Goal: Task Accomplishment & Management: Complete application form

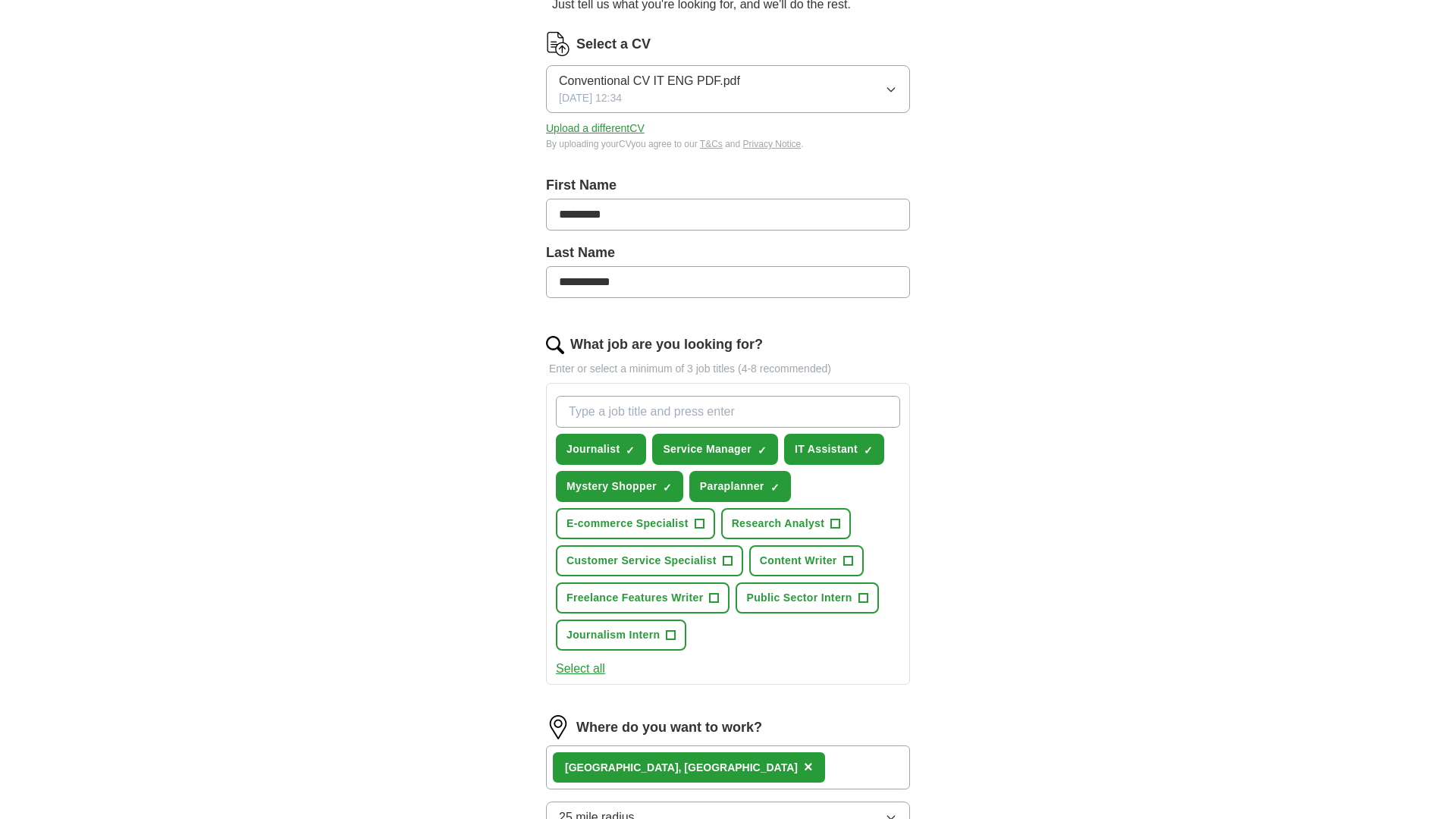
scroll to position [181, 0]
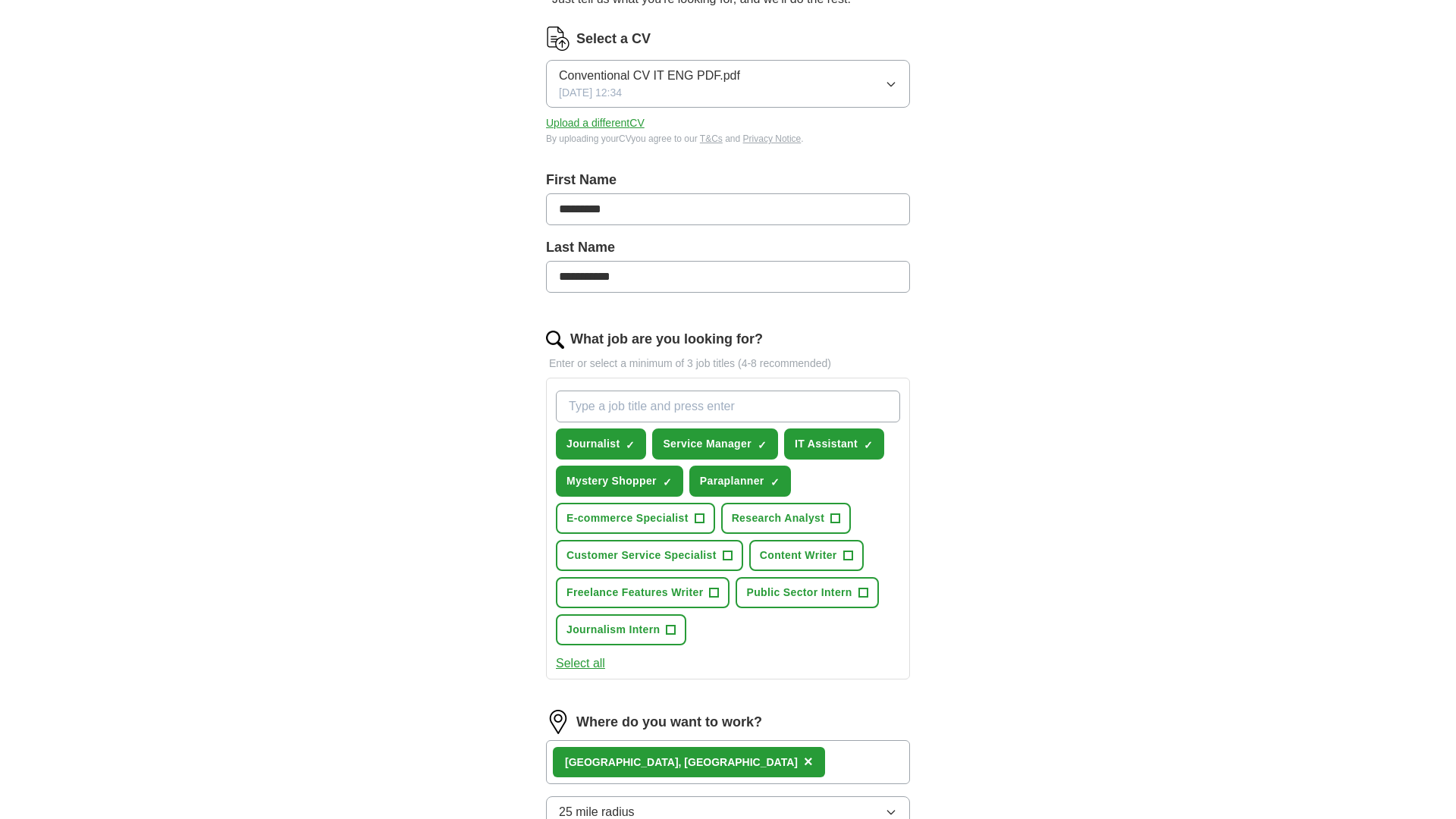
click at [833, 516] on span "+" at bounding box center [836, 518] width 9 height 12
click at [698, 512] on span "+" at bounding box center [699, 518] width 9 height 12
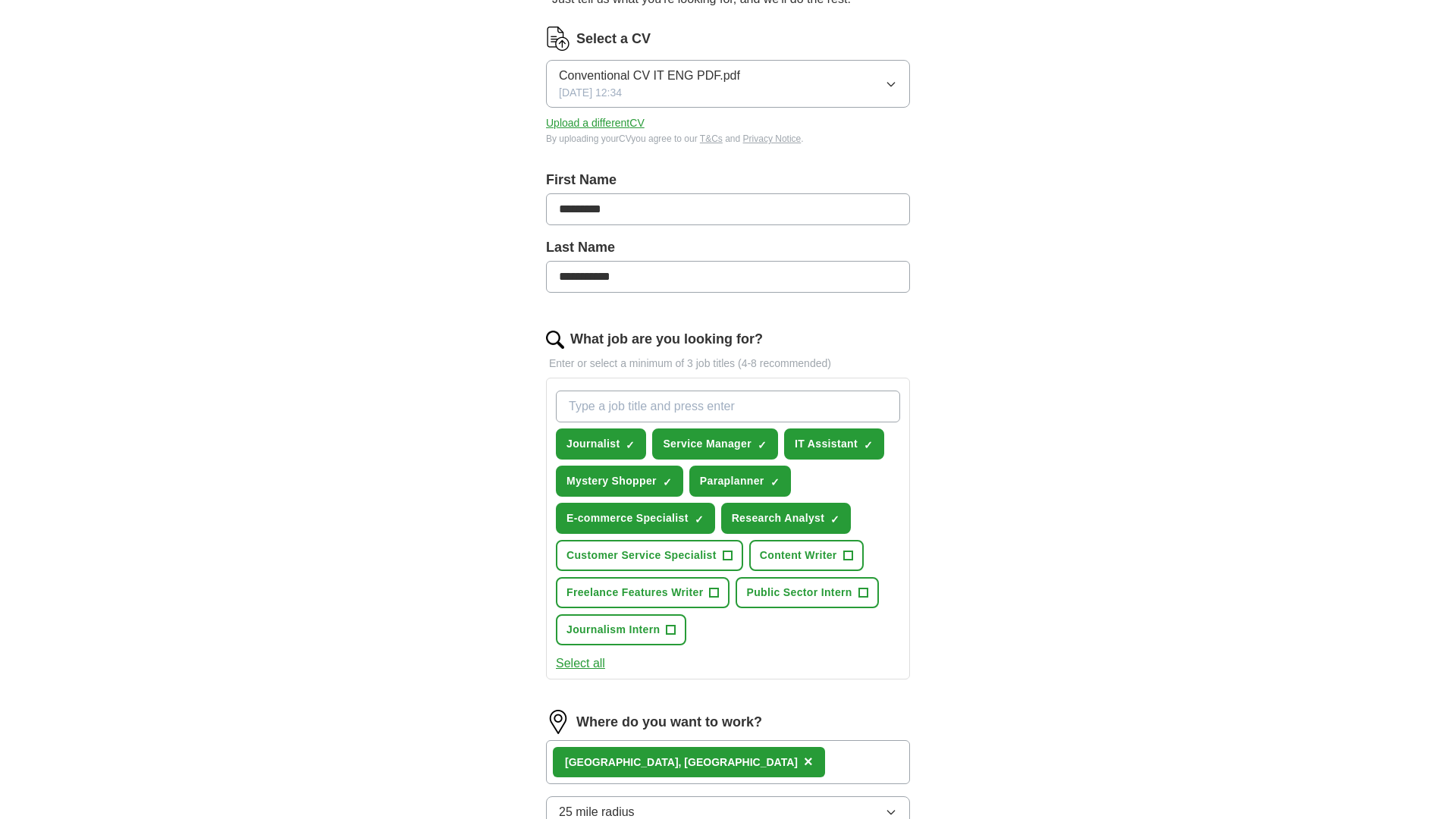
click at [707, 595] on button "Freelance Features Writer +" at bounding box center [642, 593] width 174 height 31
click at [833, 558] on span "Content Writer" at bounding box center [798, 555] width 77 height 16
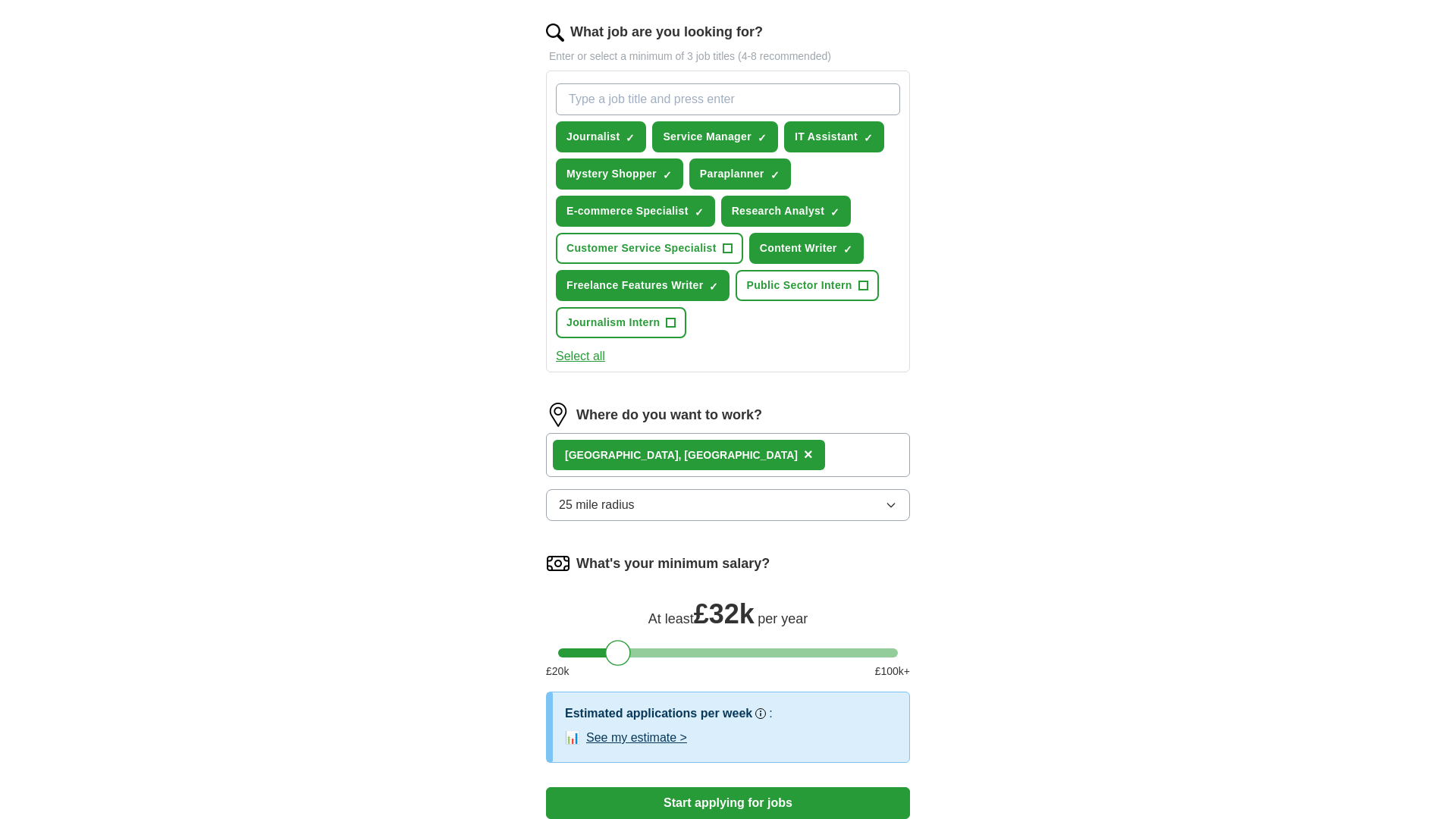
scroll to position [491, 0]
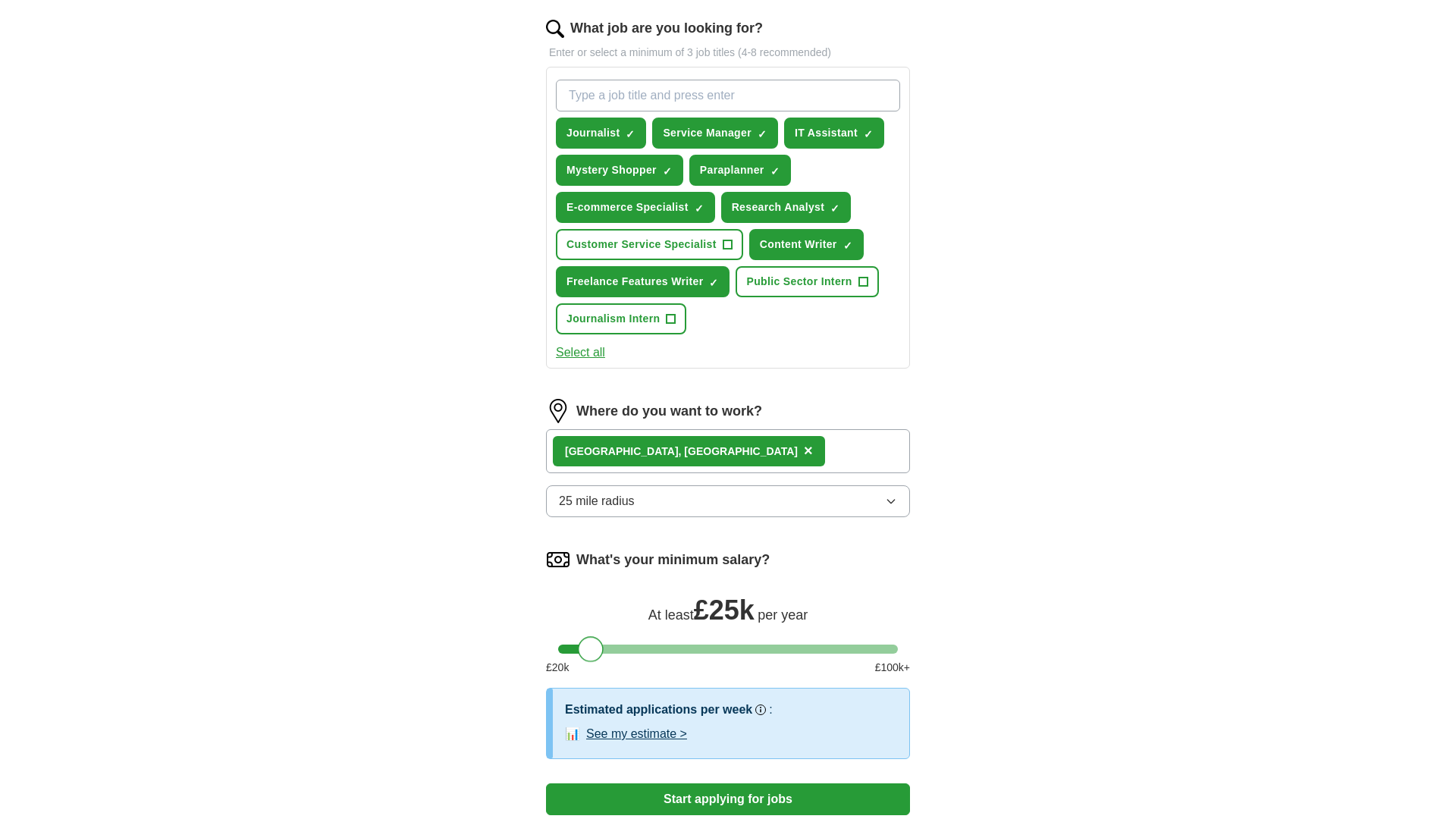
drag, startPoint x: 617, startPoint y: 652, endPoint x: 589, endPoint y: 655, distance: 28.2
click at [589, 655] on div at bounding box center [590, 648] width 26 height 26
click at [890, 502] on icon "button" at bounding box center [890, 501] width 7 height 4
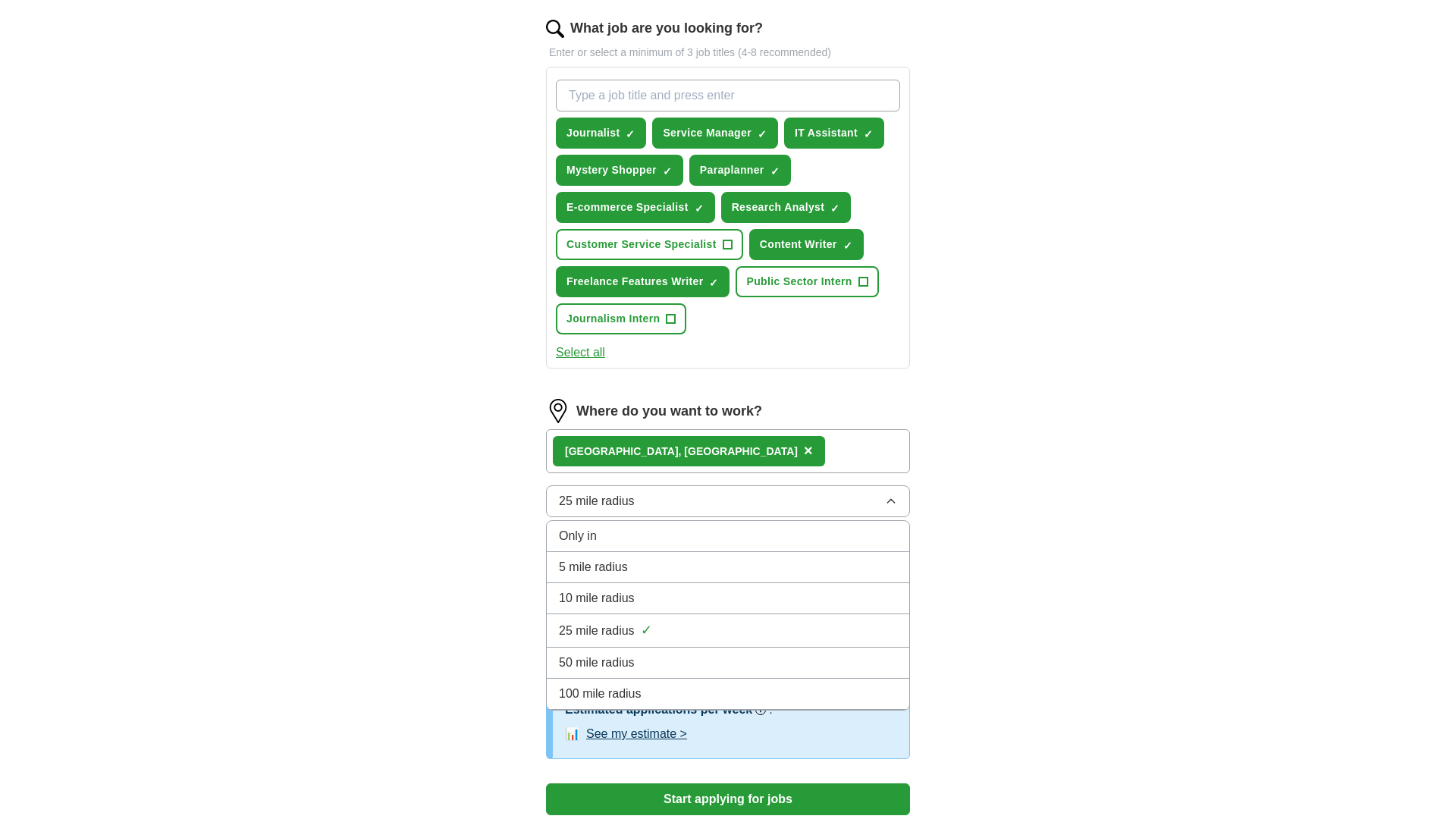
click at [890, 502] on icon "button" at bounding box center [890, 501] width 12 height 12
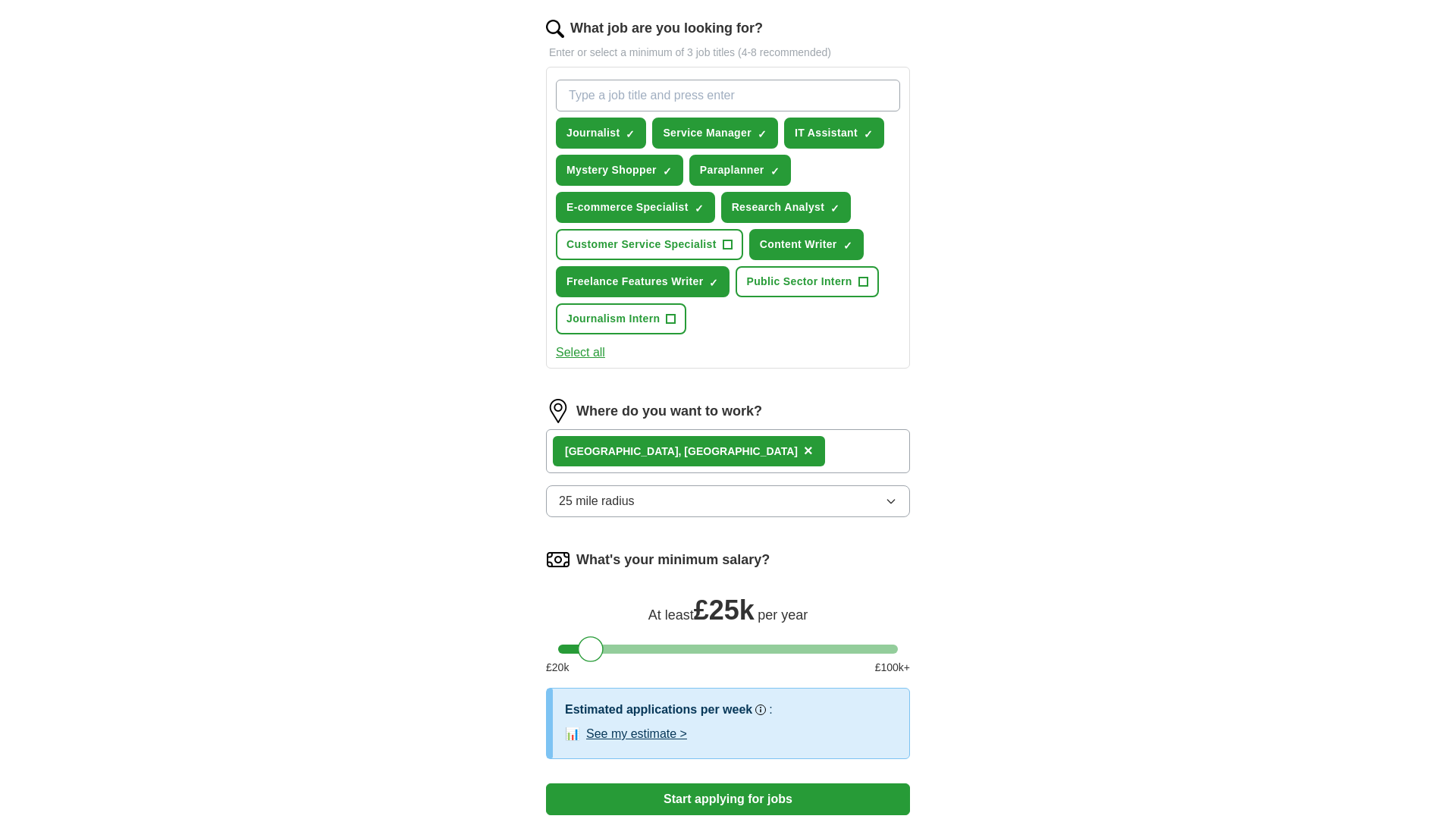
click at [960, 529] on div "**********" at bounding box center [727, 248] width 485 height 1216
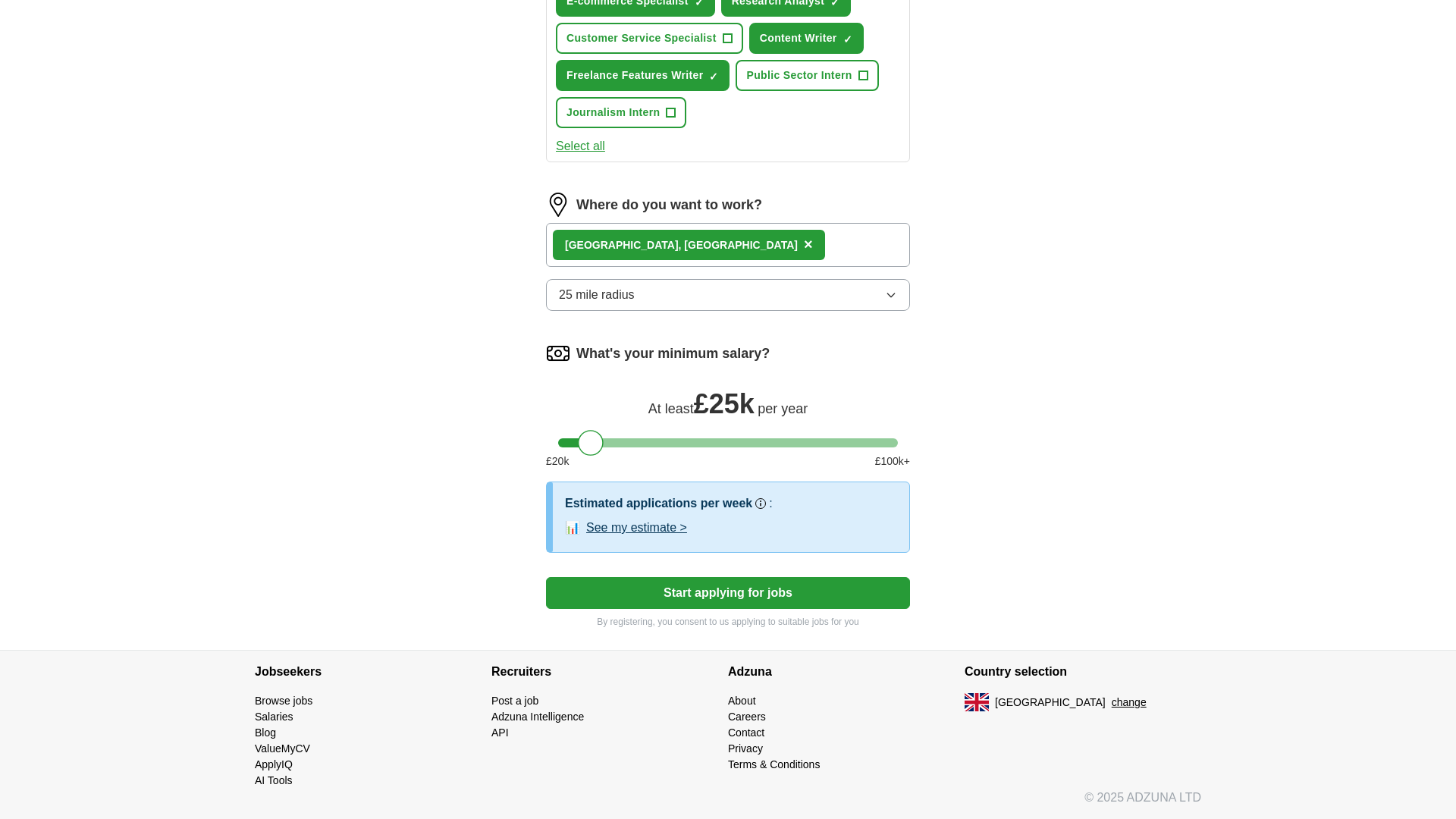
scroll to position [697, 0]
click at [845, 586] on button "Start applying for jobs" at bounding box center [727, 593] width 364 height 32
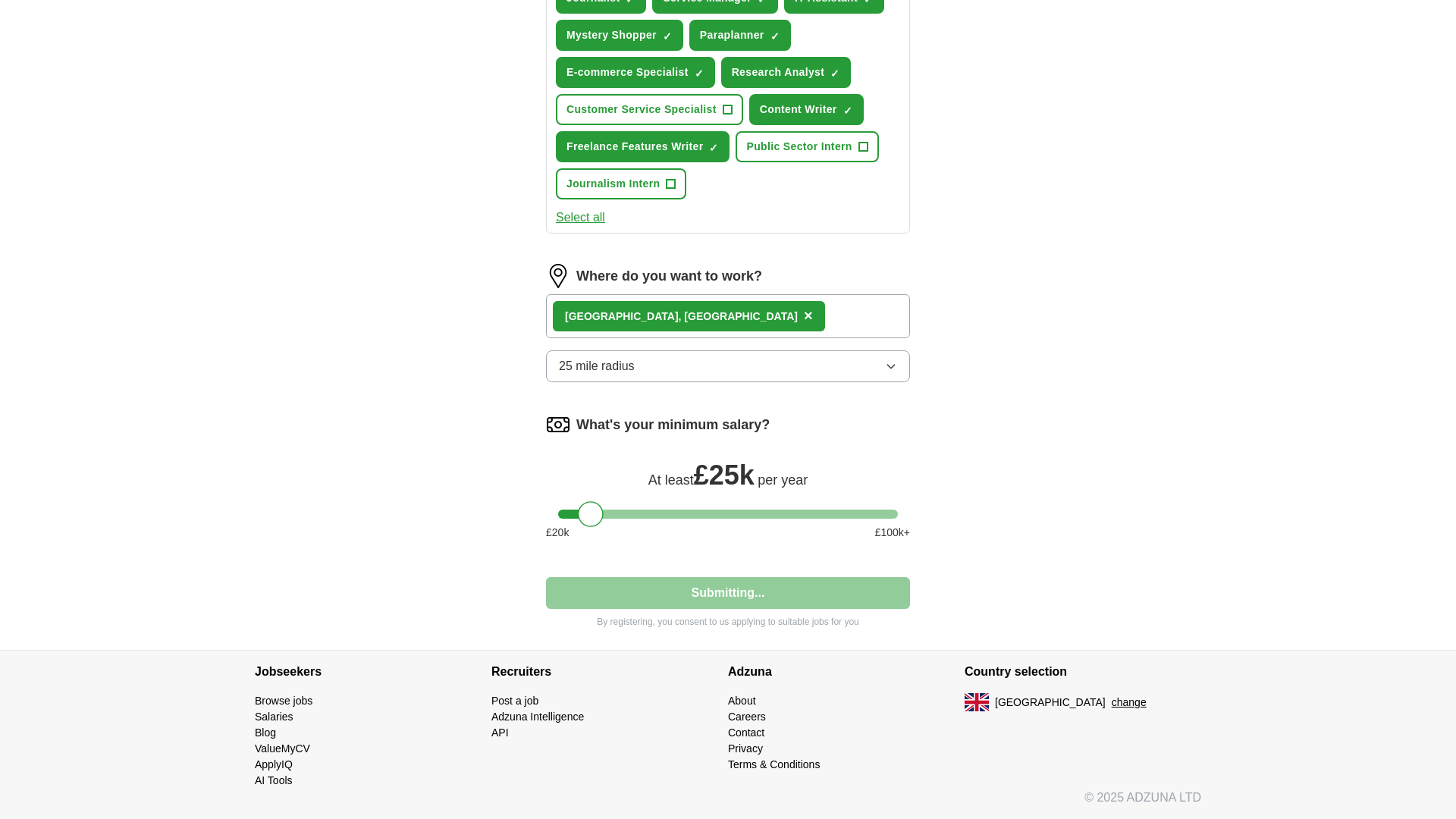
scroll to position [626, 0]
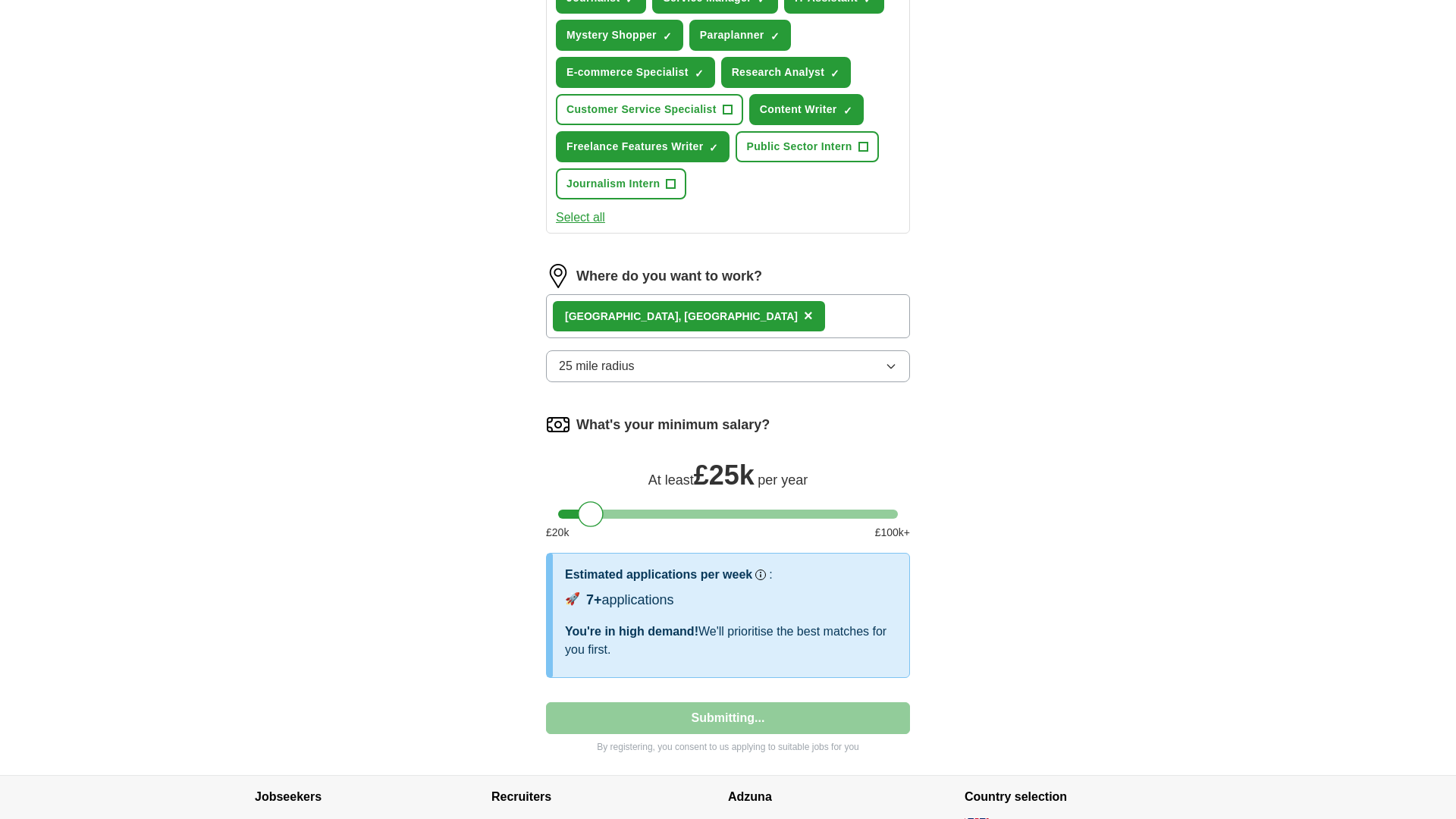
select select "**"
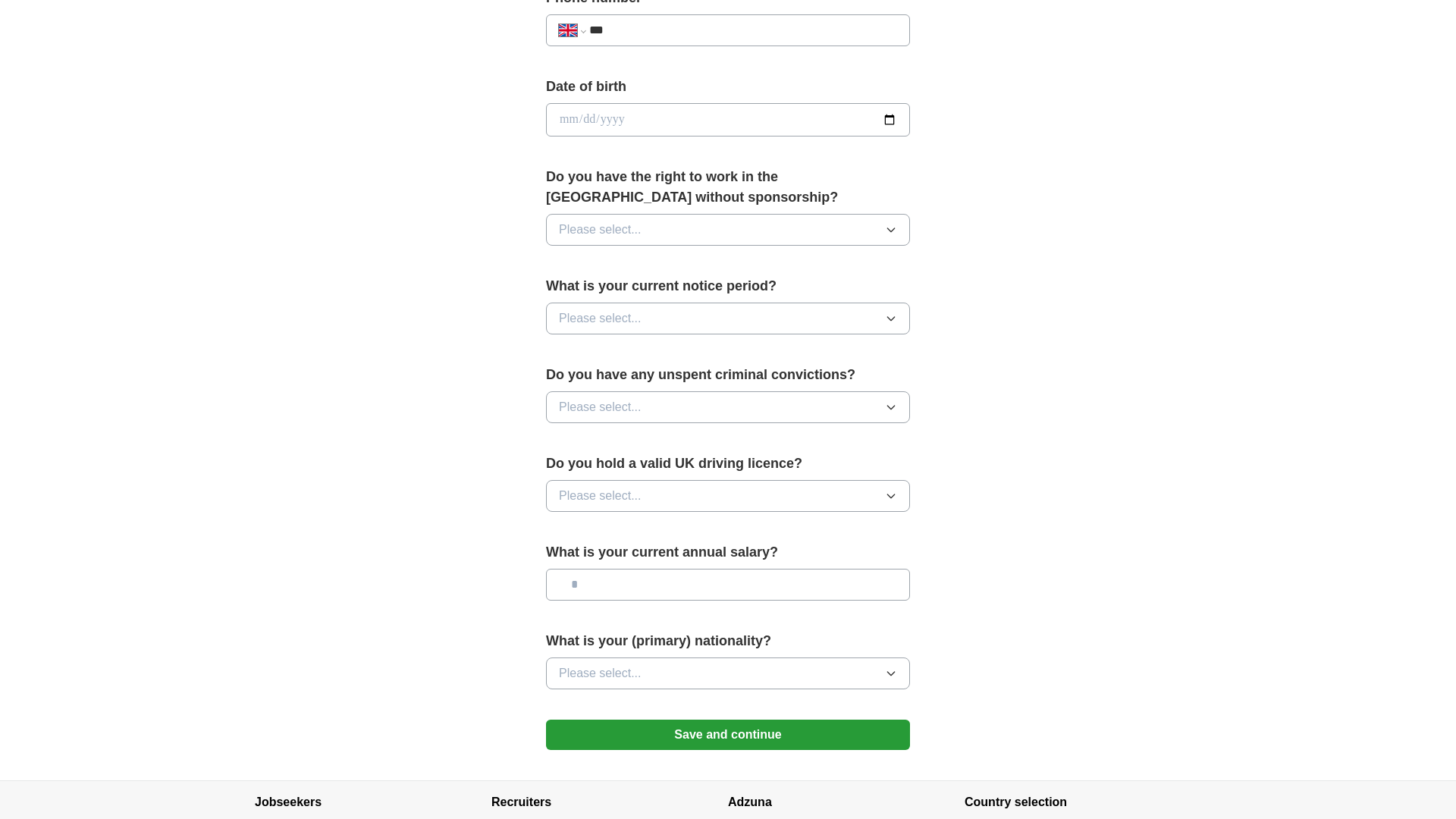
scroll to position [0, 0]
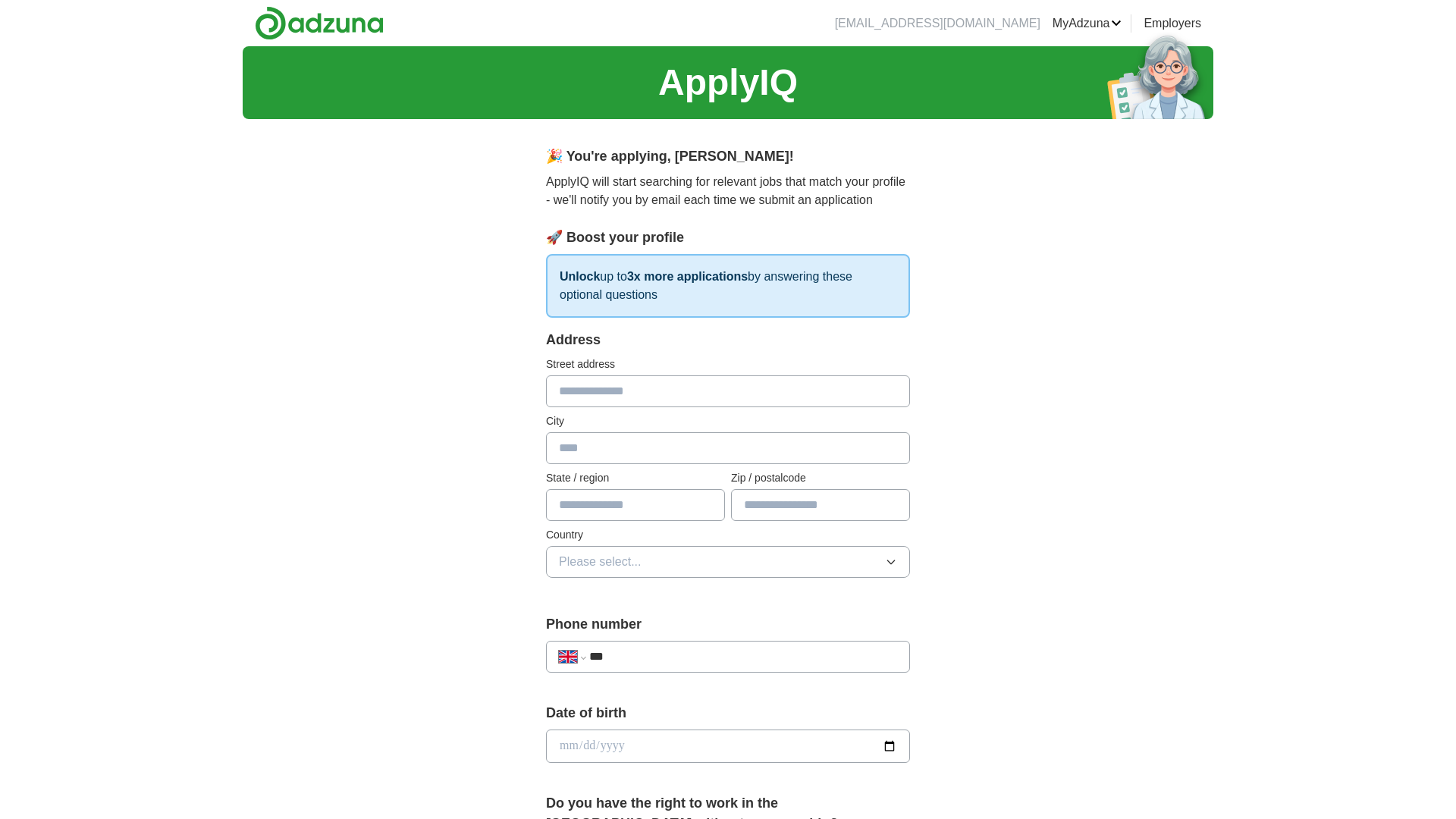
click at [990, 14] on li "[EMAIL_ADDRESS][DOMAIN_NAME]" at bounding box center [937, 23] width 205 height 18
click at [990, 21] on li "[EMAIL_ADDRESS][DOMAIN_NAME]" at bounding box center [937, 23] width 205 height 18
click at [282, 17] on img at bounding box center [319, 23] width 129 height 34
